Goal: Use online tool/utility

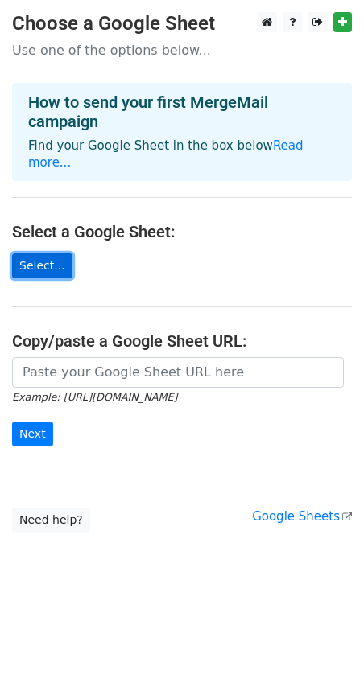
click at [35, 253] on link "Select..." at bounding box center [42, 265] width 60 height 25
click at [36, 253] on link "Select..." at bounding box center [42, 265] width 60 height 25
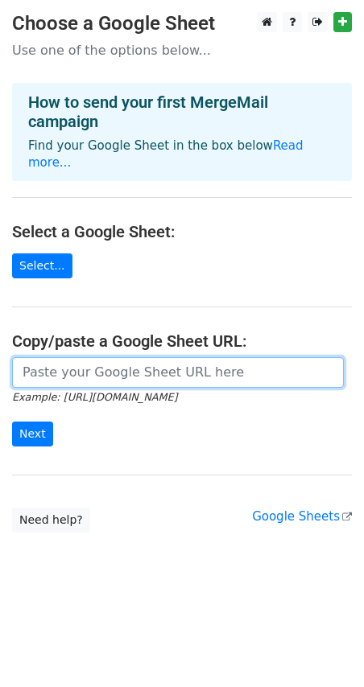
click at [122, 357] on input "url" at bounding box center [177, 372] width 331 height 31
paste input "https://docs.google.com/spreadsheets/d/1nsCukJCsNldG_ojwGPuBtstUZSeb76hN/edit?u…"
type input "https://docs.google.com/spreadsheets/d/1nsCukJCsNldG_ojwGPuBtstUZSeb76hN/edit?u…"
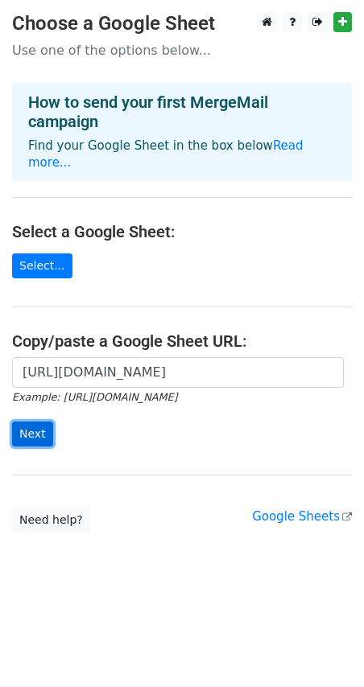
click at [29, 422] on input "Next" at bounding box center [32, 434] width 41 height 25
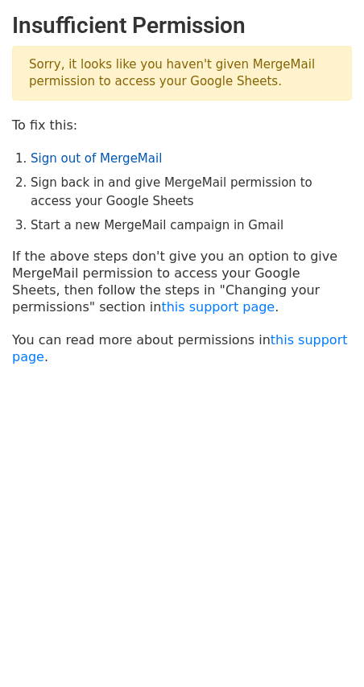
click at [101, 160] on link "Sign out of MergeMail" at bounding box center [96, 158] width 131 height 14
